Goal: Check status: Check status

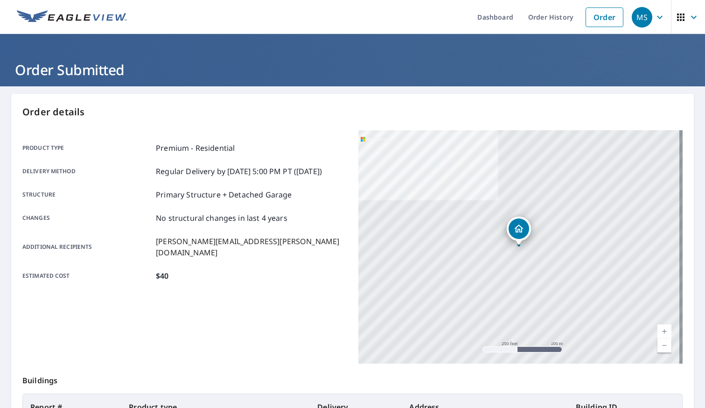
click at [433, 380] on p "Buildings" at bounding box center [352, 379] width 661 height 30
click at [557, 20] on link "Order History" at bounding box center [551, 17] width 60 height 34
